Goal: Find specific page/section: Find specific page/section

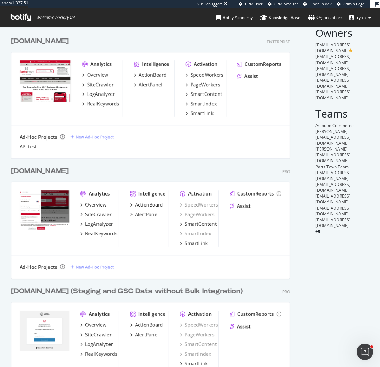
scroll to position [367, 380]
click at [35, 171] on div "[DOMAIN_NAME]" at bounding box center [40, 171] width 58 height 10
